Goal: Task Accomplishment & Management: Manage account settings

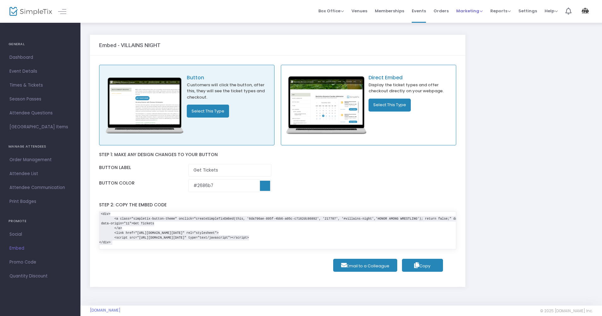
click at [483, 11] on span "Marketing" at bounding box center [470, 11] width 27 height 6
click at [511, 10] on span "Reports" at bounding box center [501, 11] width 21 height 6
click at [524, 10] on span "Settings" at bounding box center [528, 11] width 19 height 16
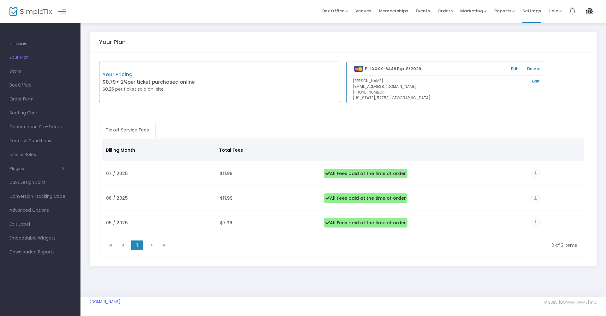
click at [591, 11] on img at bounding box center [589, 11] width 13 height 11
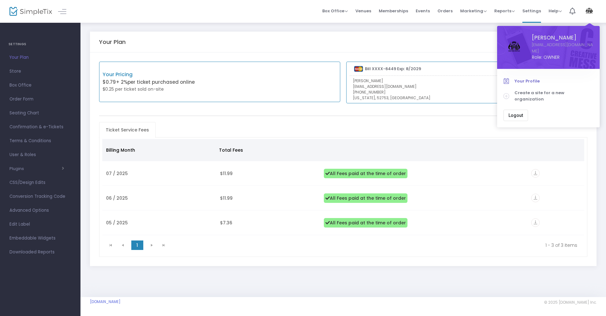
click at [516, 77] on link "Your Profile" at bounding box center [549, 81] width 90 height 12
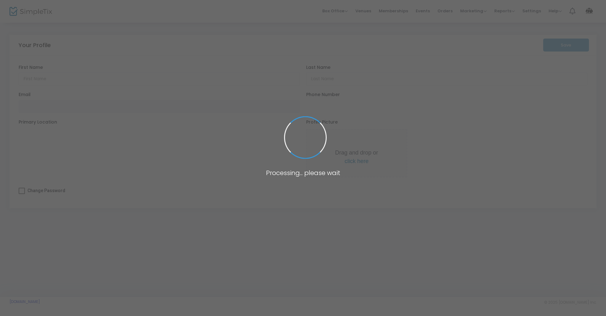
type input "[PERSON_NAME]"
type input "[EMAIL_ADDRESS][DOMAIN_NAME]"
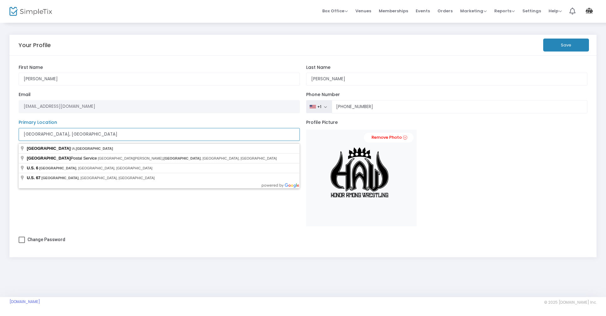
drag, startPoint x: 45, startPoint y: 136, endPoint x: 6, endPoint y: 136, distance: 39.5
click at [6, 136] on div "Your Profile Save [PERSON_NAME] First Name [PERSON_NAME] Last Name Organization…" at bounding box center [303, 148] width 606 height 253
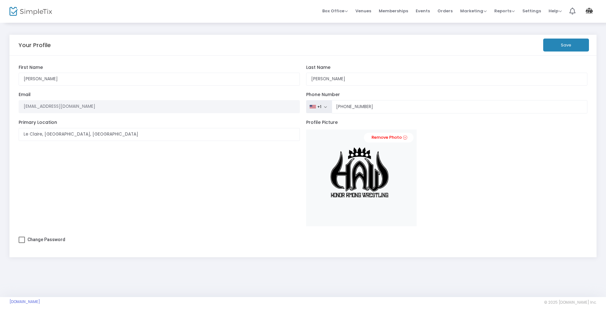
type input "Le Claire, [GEOGRAPHIC_DATA]"
click at [567, 47] on button "Save" at bounding box center [566, 45] width 46 height 13
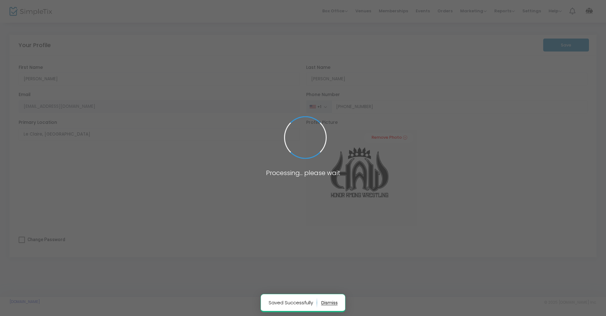
type input "[PHONE_NUMBER]"
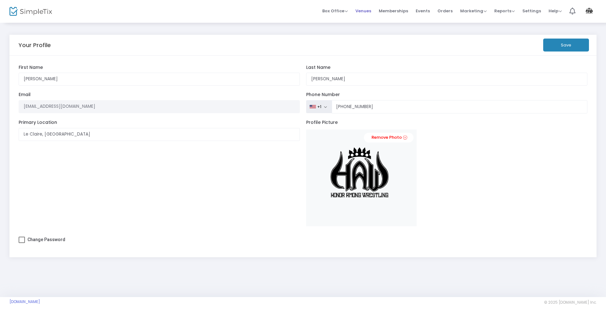
click at [369, 9] on span "Venues" at bounding box center [364, 11] width 16 height 16
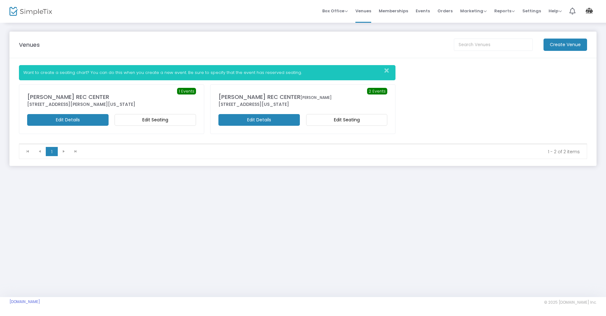
click at [278, 96] on div "[PERSON_NAME] REC CENTER [PERSON_NAME]" at bounding box center [303, 97] width 169 height 9
click at [271, 113] on div "2 Events [PERSON_NAME] REC CENTER [PERSON_NAME] [STREET_ADDRESS][US_STATE] Edit…" at bounding box center [303, 109] width 169 height 33
click at [270, 120] on m-button "Edit Details" at bounding box center [259, 120] width 81 height 12
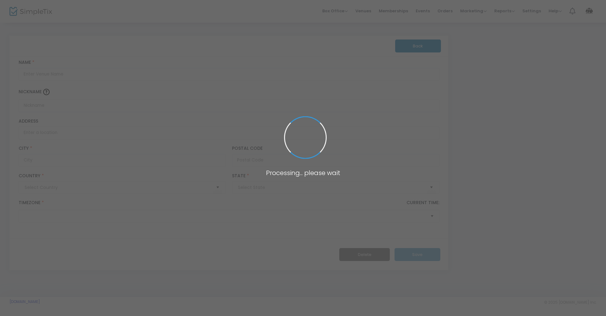
type input "[GEOGRAPHIC_DATA]"
type input "[PERSON_NAME] REC CENTER"
type input "[PERSON_NAME]"
type input "[STREET_ADDRESS]"
type input "Le Claire"
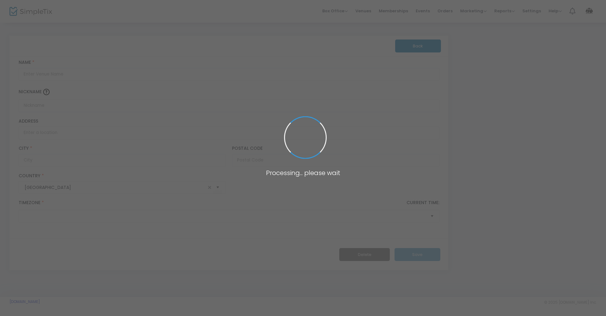
type input "52753"
type input "[GEOGRAPHIC_DATA]"
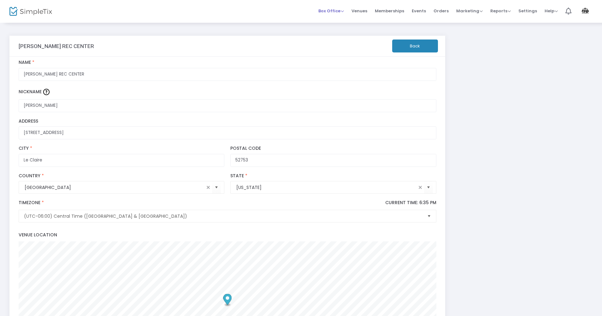
click at [332, 13] on span "Box Office" at bounding box center [332, 11] width 26 height 6
click at [532, 10] on span "Settings" at bounding box center [528, 11] width 19 height 16
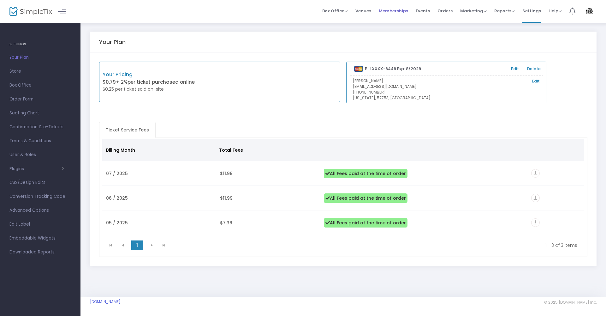
click at [402, 10] on span "Memberships" at bounding box center [393, 11] width 29 height 16
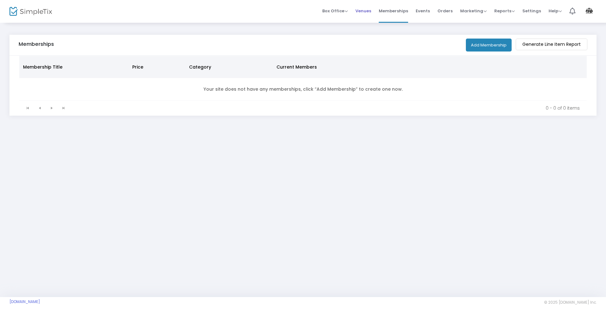
click at [371, 12] on span "Venues" at bounding box center [364, 11] width 16 height 16
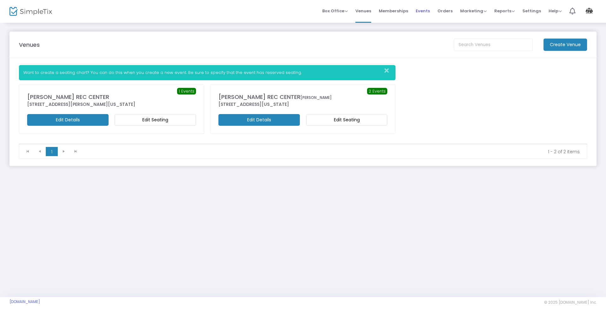
click at [426, 11] on span "Events" at bounding box center [423, 11] width 14 height 16
